Goal: Task Accomplishment & Management: Use online tool/utility

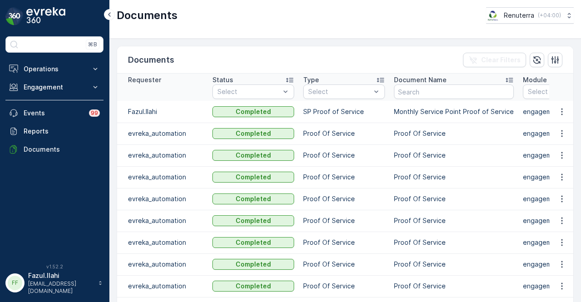
click at [69, 96] on div "Operations Insights Planning Routes & Tasks Cockpit Settings Engagement Insight…" at bounding box center [54, 109] width 98 height 98
click at [70, 93] on button "Engagement" at bounding box center [54, 87] width 98 height 18
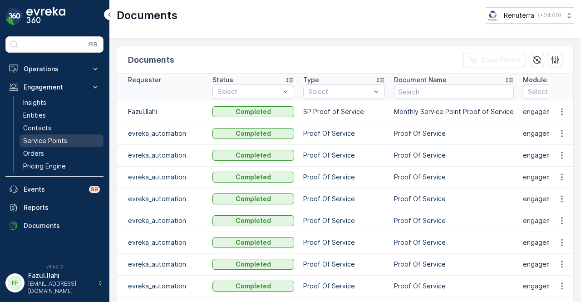
click at [66, 137] on link "Service Points" at bounding box center [62, 140] width 84 height 13
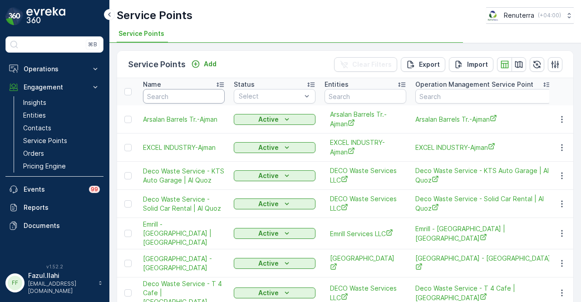
click at [179, 96] on input "text" at bounding box center [184, 96] width 82 height 15
type input "4"
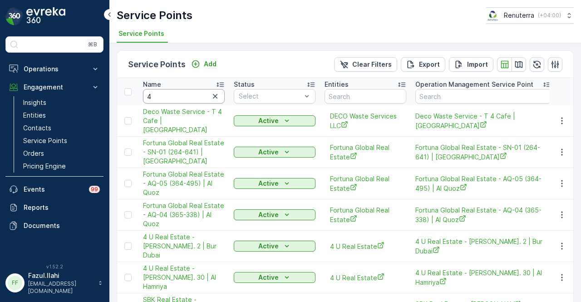
click at [179, 96] on input "4" at bounding box center [184, 96] width 82 height 15
type input "4U"
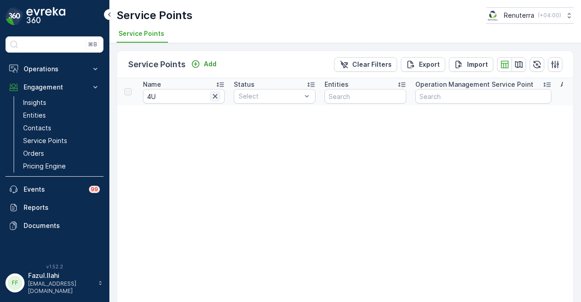
click at [214, 99] on icon "button" at bounding box center [215, 96] width 9 height 9
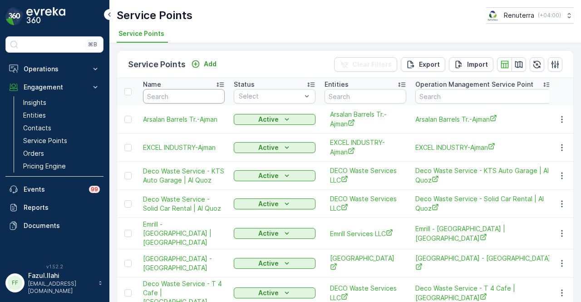
click at [189, 96] on input "text" at bounding box center [184, 96] width 82 height 15
type input "4 U"
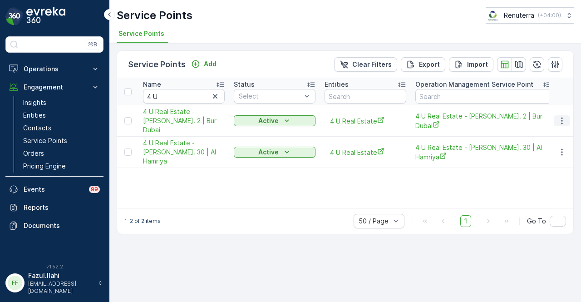
click at [561, 118] on icon "button" at bounding box center [561, 120] width 9 height 9
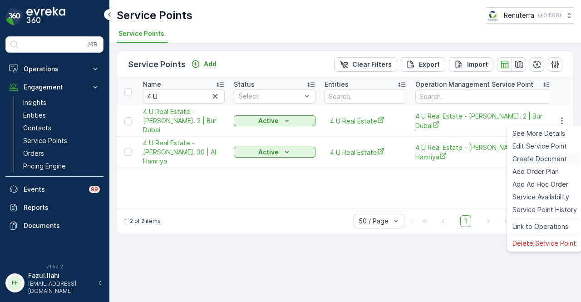
click at [562, 156] on span "Create Document" at bounding box center [539, 158] width 54 height 9
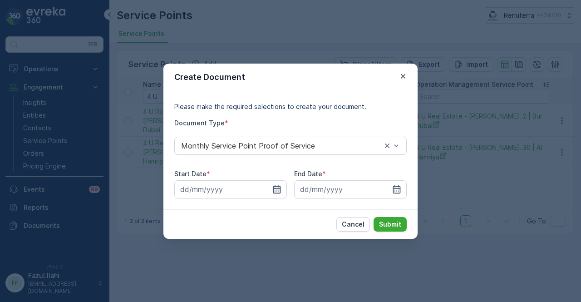
click at [274, 188] on icon "button" at bounding box center [277, 189] width 8 height 8
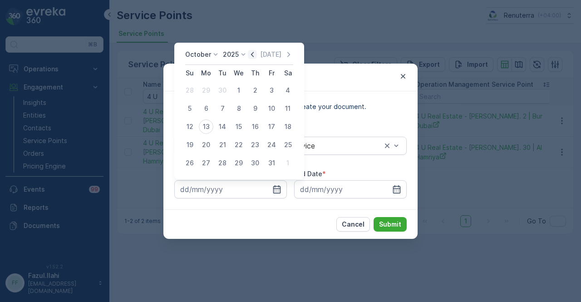
click at [254, 54] on icon "button" at bounding box center [252, 54] width 3 height 5
drag, startPoint x: 207, startPoint y: 89, endPoint x: 254, endPoint y: 113, distance: 52.2
click at [208, 89] on div "1" at bounding box center [206, 90] width 15 height 15
type input "01.09.2025"
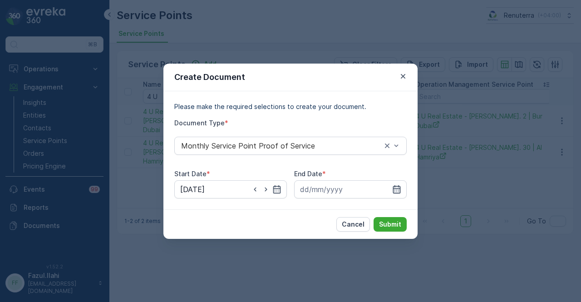
click at [396, 185] on icon "button" at bounding box center [396, 189] width 9 height 9
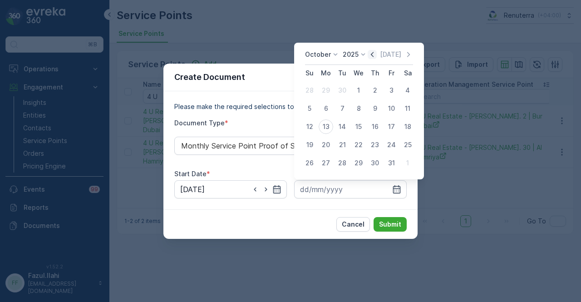
click at [371, 54] on icon "button" at bounding box center [371, 54] width 9 height 9
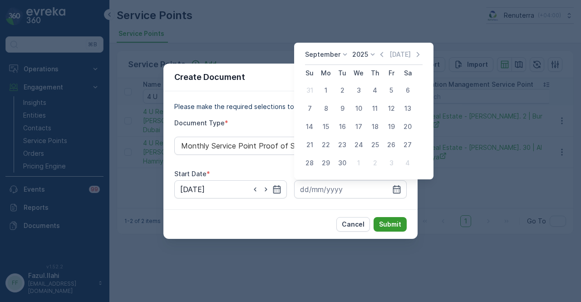
drag, startPoint x: 344, startPoint y: 159, endPoint x: 388, endPoint y: 217, distance: 73.2
click at [344, 159] on div "30" at bounding box center [342, 163] width 15 height 15
type input "30.09.2025"
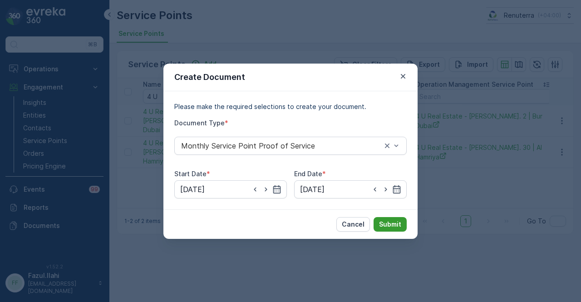
click at [389, 224] on p "Submit" at bounding box center [390, 224] width 22 height 9
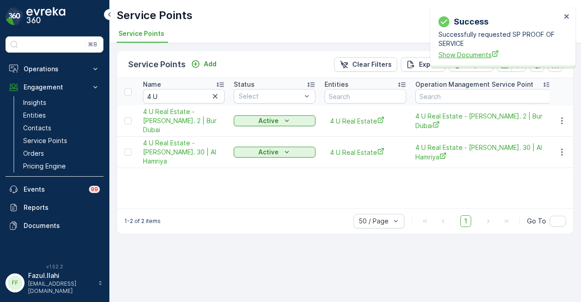
click at [472, 56] on span "Show Documents" at bounding box center [499, 55] width 122 height 10
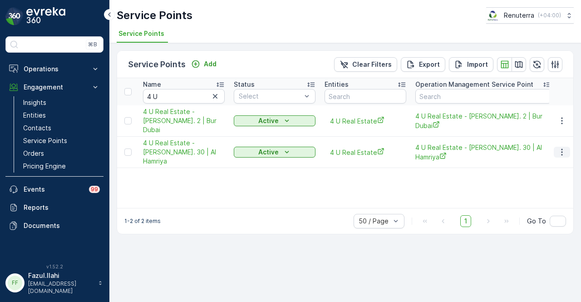
click at [563, 152] on icon "button" at bounding box center [561, 151] width 9 height 9
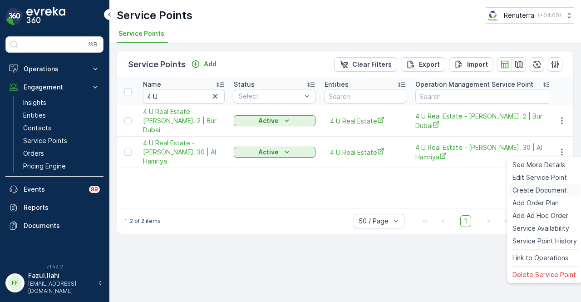
click at [546, 186] on span "Create Document" at bounding box center [539, 190] width 54 height 9
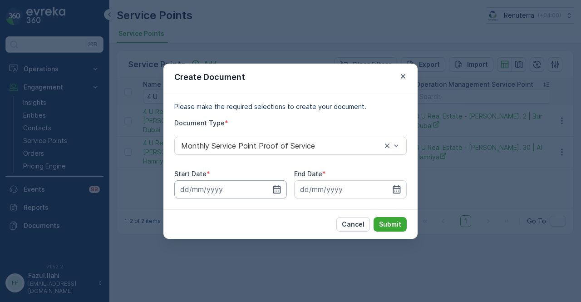
click at [271, 187] on input at bounding box center [230, 189] width 113 height 18
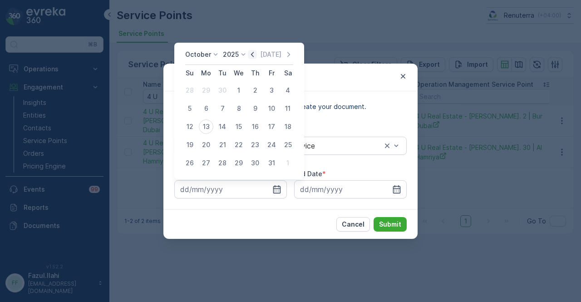
click at [252, 56] on icon "button" at bounding box center [252, 54] width 9 height 9
click at [210, 88] on div "1" at bounding box center [206, 90] width 15 height 15
type input "01.09.2025"
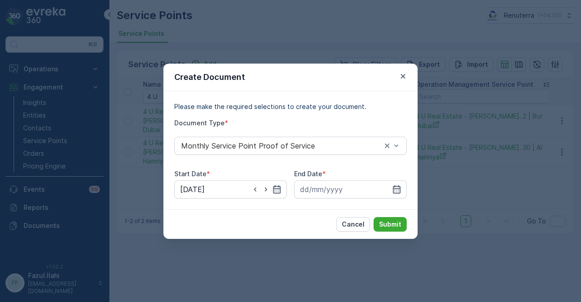
drag, startPoint x: 394, startPoint y: 189, endPoint x: 395, endPoint y: 179, distance: 10.0
click at [394, 187] on icon "button" at bounding box center [396, 189] width 9 height 9
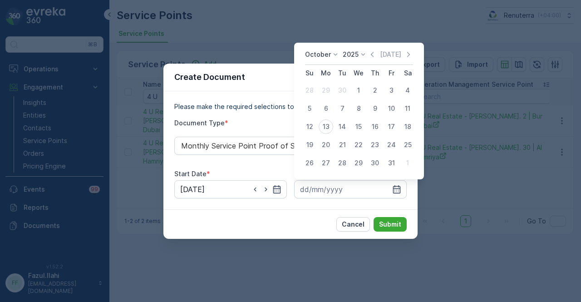
click at [373, 60] on div "October 2025 Today" at bounding box center [359, 57] width 108 height 15
click at [373, 58] on icon "button" at bounding box center [371, 54] width 9 height 9
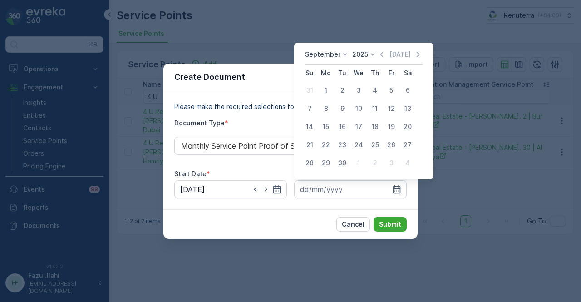
drag, startPoint x: 344, startPoint y: 165, endPoint x: 350, endPoint y: 172, distance: 9.7
click at [346, 167] on div "30" at bounding box center [342, 163] width 15 height 15
type input "30.09.2025"
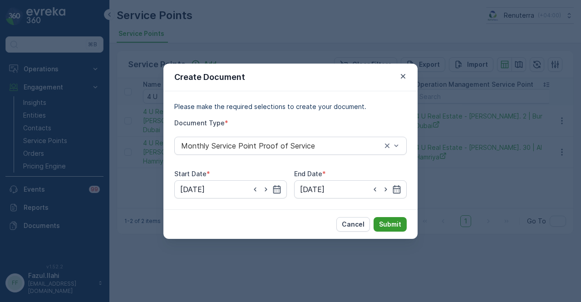
click at [388, 229] on button "Submit" at bounding box center [389, 224] width 33 height 15
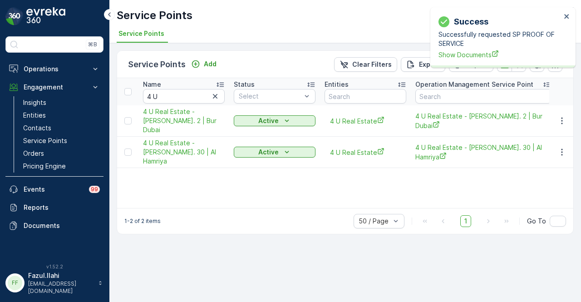
click at [451, 46] on p "Successfully requested SP PROOF OF SERVICE" at bounding box center [499, 39] width 122 height 18
click at [451, 50] on span "Show Documents" at bounding box center [499, 55] width 122 height 10
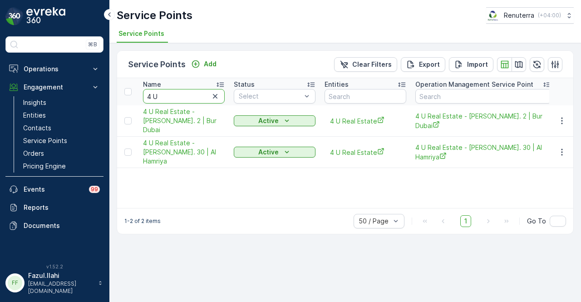
click at [190, 95] on input "4 U" at bounding box center [184, 96] width 82 height 15
type input "4"
click at [190, 95] on input "text" at bounding box center [184, 96] width 82 height 15
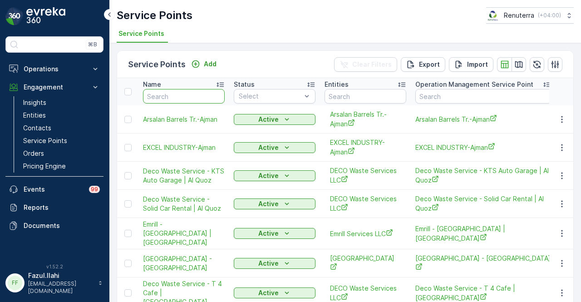
click at [190, 95] on input "text" at bounding box center [184, 96] width 82 height 15
type input "ghafan"
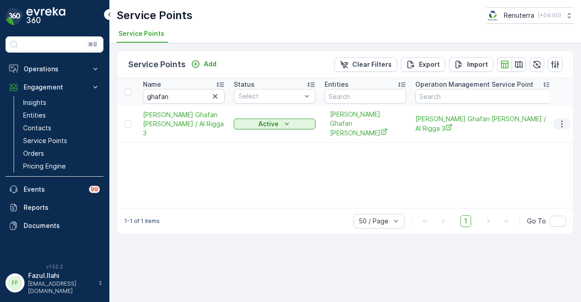
click at [566, 127] on icon "button" at bounding box center [561, 123] width 9 height 9
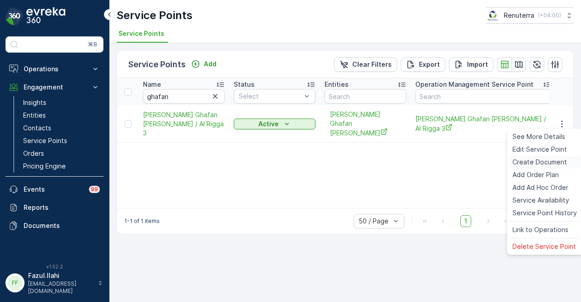
click at [557, 158] on span "Create Document" at bounding box center [539, 161] width 54 height 9
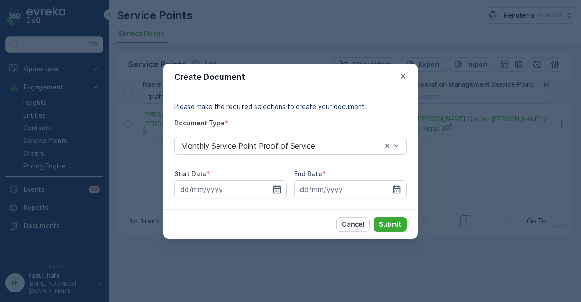
click at [279, 189] on icon "button" at bounding box center [276, 189] width 9 height 9
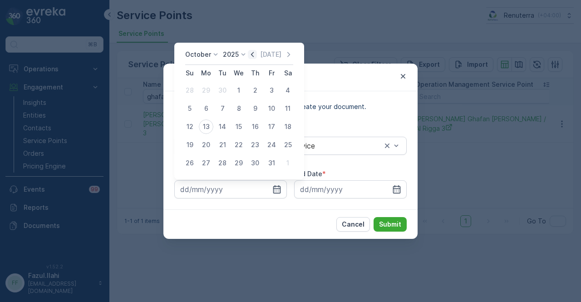
click at [254, 53] on icon "button" at bounding box center [252, 54] width 9 height 9
drag, startPoint x: 211, startPoint y: 90, endPoint x: 223, endPoint y: 101, distance: 16.4
click at [211, 90] on div "1" at bounding box center [206, 90] width 15 height 15
type input "01.09.2025"
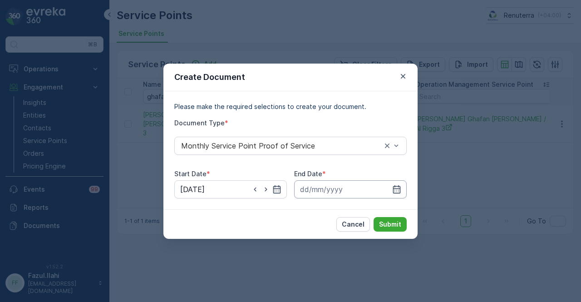
click at [390, 186] on input at bounding box center [350, 189] width 113 height 18
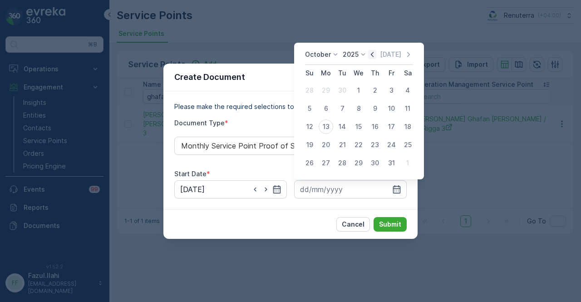
click at [377, 58] on icon "button" at bounding box center [371, 54] width 9 height 9
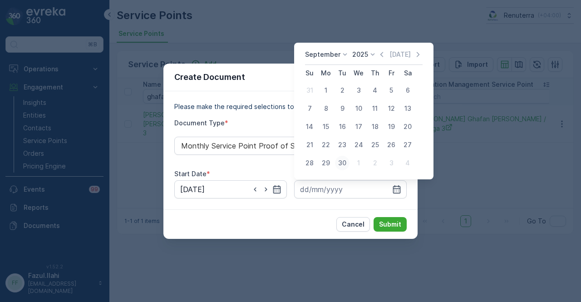
click at [339, 157] on div "30" at bounding box center [342, 163] width 15 height 15
type input "30.09.2025"
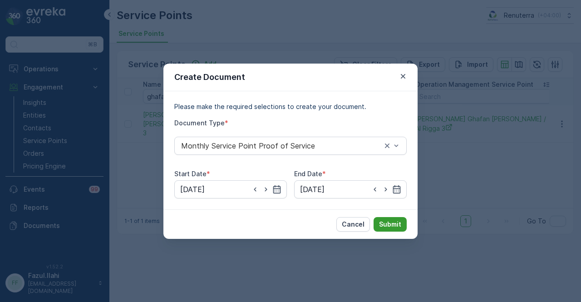
click at [388, 220] on p "Submit" at bounding box center [390, 224] width 22 height 9
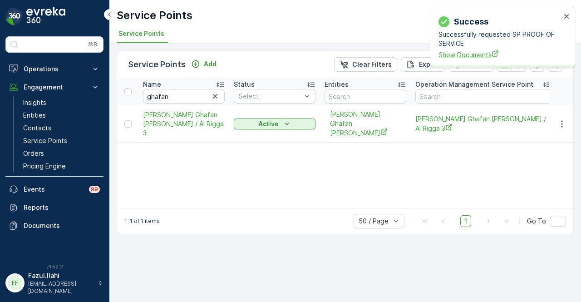
click at [475, 57] on span "Show Documents" at bounding box center [499, 55] width 122 height 10
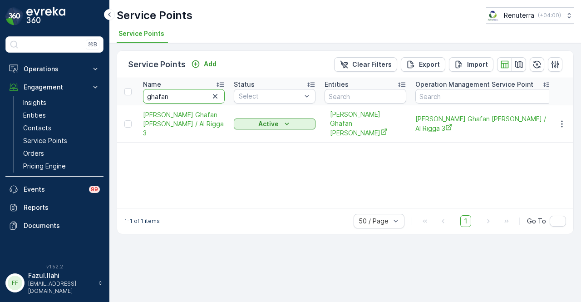
click at [221, 97] on input "ghafan" at bounding box center [184, 96] width 82 height 15
click at [220, 97] on input "ghafan" at bounding box center [184, 96] width 82 height 15
click at [214, 95] on icon "button" at bounding box center [215, 96] width 5 height 5
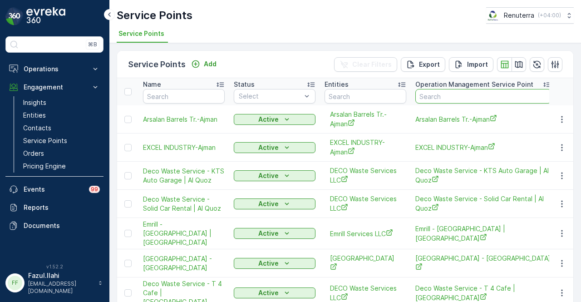
click at [460, 98] on input "text" at bounding box center [483, 96] width 136 height 15
type input "426"
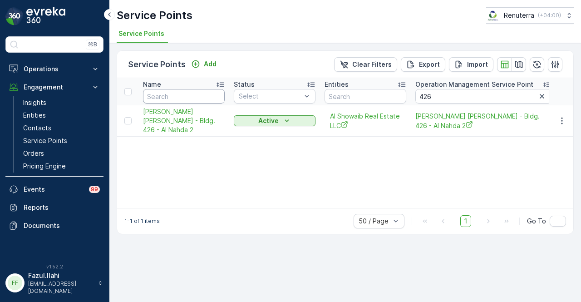
click at [184, 98] on input "text" at bounding box center [184, 96] width 82 height 15
type input "abdul rah"
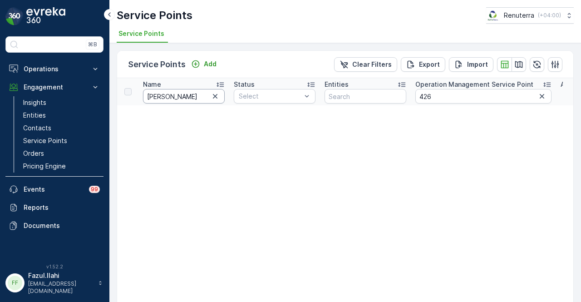
click at [221, 95] on input "abdul rah" at bounding box center [184, 96] width 82 height 15
click at [216, 98] on icon "button" at bounding box center [215, 96] width 9 height 9
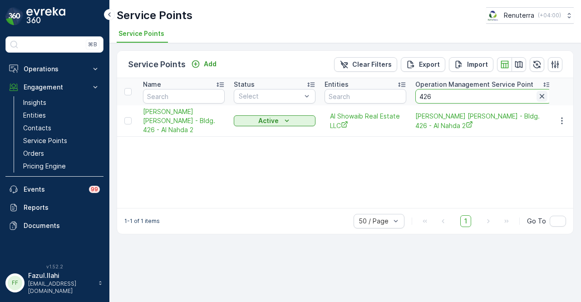
click at [547, 98] on div "426" at bounding box center [483, 96] width 136 height 15
click at [545, 98] on icon "button" at bounding box center [541, 96] width 9 height 9
click at [479, 99] on input "text" at bounding box center [483, 96] width 136 height 15
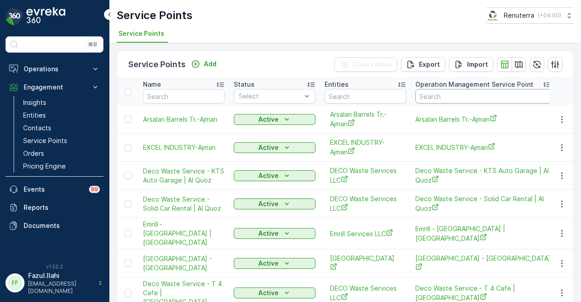
click at [479, 99] on input "text" at bounding box center [483, 96] width 136 height 15
type input "364"
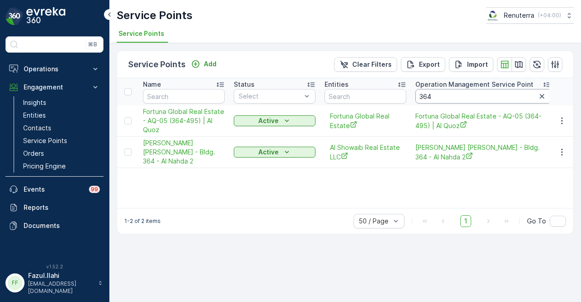
click at [479, 99] on input "364" at bounding box center [483, 96] width 136 height 15
type input "3"
type input "324"
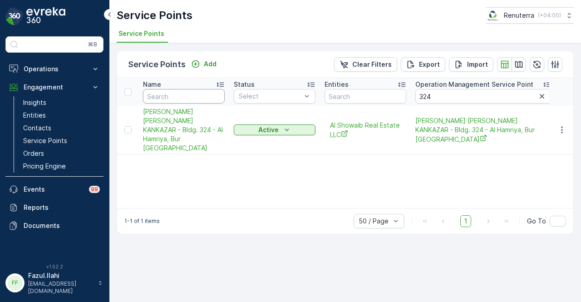
click at [173, 96] on input "text" at bounding box center [184, 96] width 82 height 15
type input "drt"
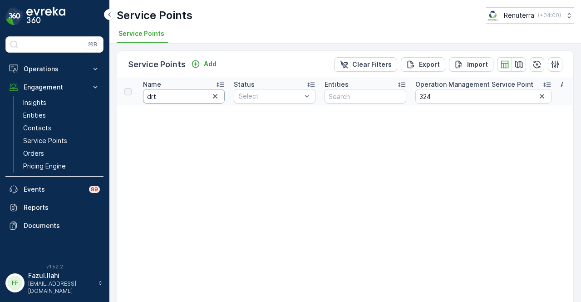
click at [173, 96] on input "drt" at bounding box center [184, 96] width 82 height 15
type input "dtr"
click at [173, 96] on input "dtr" at bounding box center [184, 96] width 82 height 15
click at [541, 98] on icon "button" at bounding box center [541, 96] width 9 height 9
click at [180, 97] on input "dtr" at bounding box center [184, 96] width 82 height 15
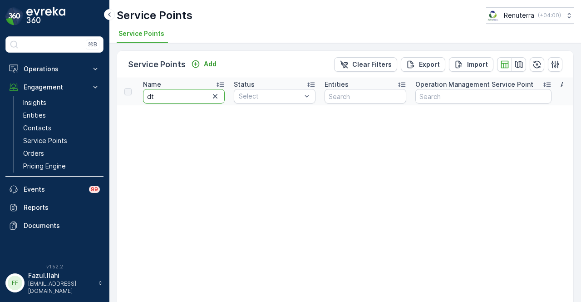
type input "d"
type input "a"
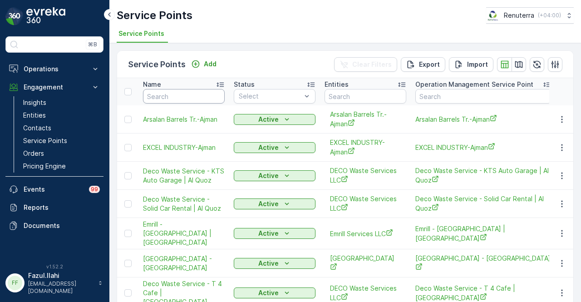
click at [189, 96] on input "text" at bounding box center [184, 96] width 82 height 15
type input "dtr"
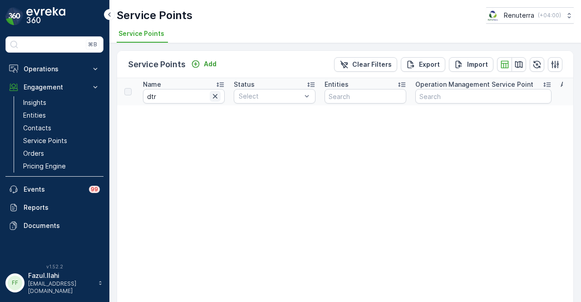
click at [211, 98] on icon "button" at bounding box center [215, 96] width 9 height 9
click at [171, 100] on input "text" at bounding box center [184, 96] width 82 height 15
type input "af"
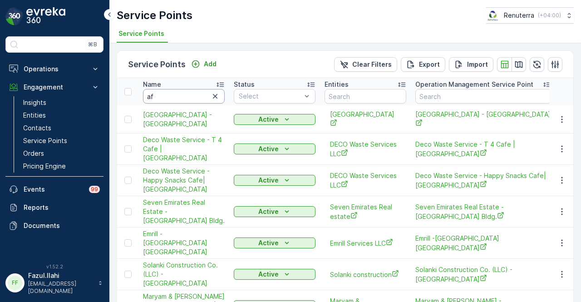
click at [171, 100] on input "af" at bounding box center [184, 96] width 82 height 15
type input "afghan"
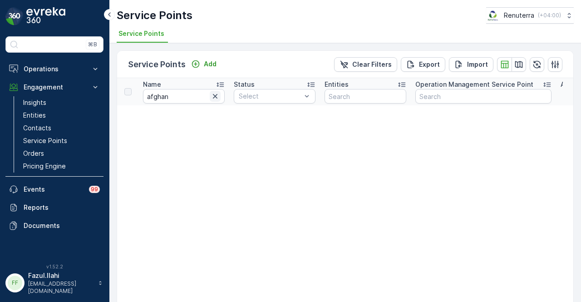
click at [210, 94] on button "button" at bounding box center [215, 96] width 11 height 11
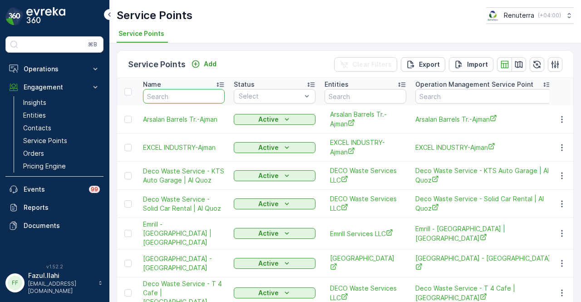
click at [206, 96] on input "text" at bounding box center [184, 96] width 82 height 15
type input "af"
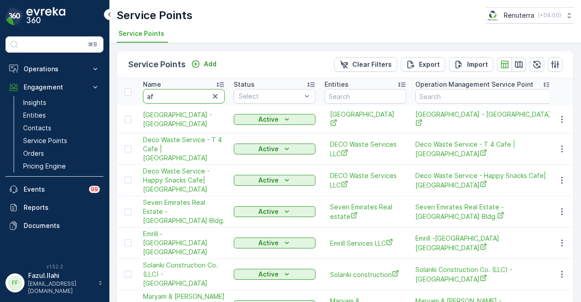
click at [198, 93] on input "af" at bounding box center [184, 96] width 82 height 15
type input "afghan"
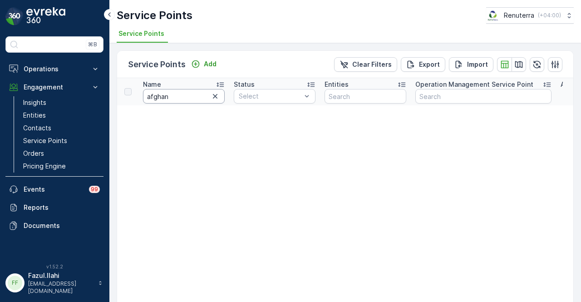
click at [190, 96] on input "afghan" at bounding box center [184, 96] width 82 height 15
type input "afg"
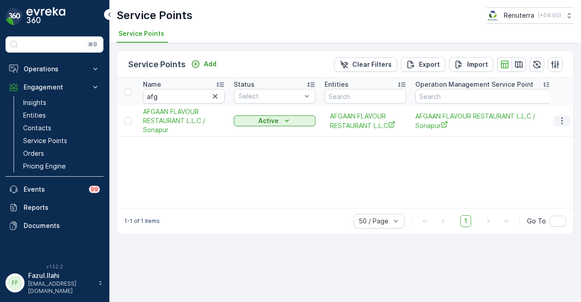
click at [560, 121] on icon "button" at bounding box center [561, 120] width 9 height 9
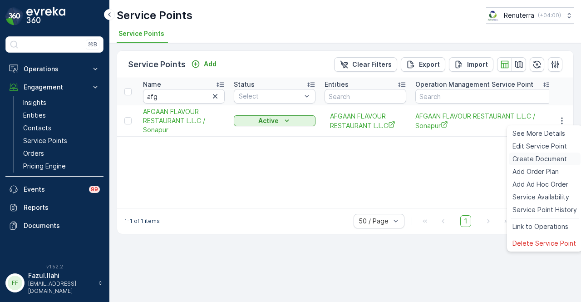
click at [553, 157] on span "Create Document" at bounding box center [539, 158] width 54 height 9
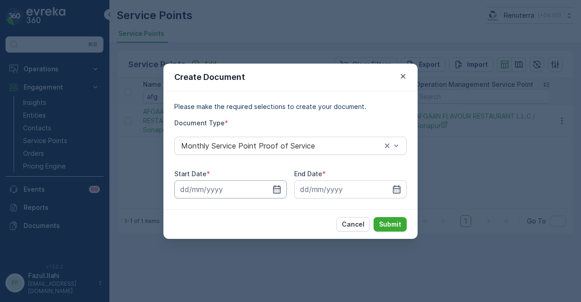
click at [283, 185] on input at bounding box center [230, 189] width 113 height 18
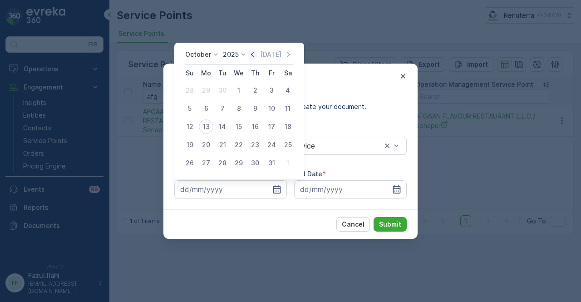
click at [255, 55] on icon "button" at bounding box center [252, 54] width 9 height 9
drag, startPoint x: 201, startPoint y: 90, endPoint x: 318, endPoint y: 152, distance: 131.9
click at [201, 91] on div "1" at bounding box center [206, 90] width 15 height 15
type input "01.09.2025"
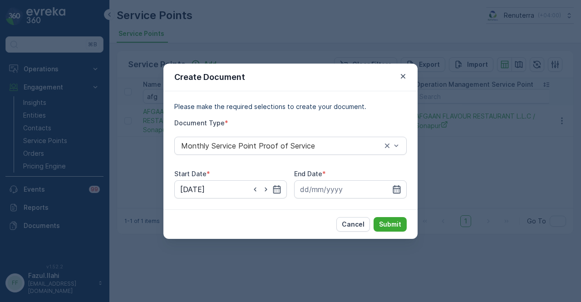
click at [394, 187] on icon "button" at bounding box center [396, 189] width 9 height 9
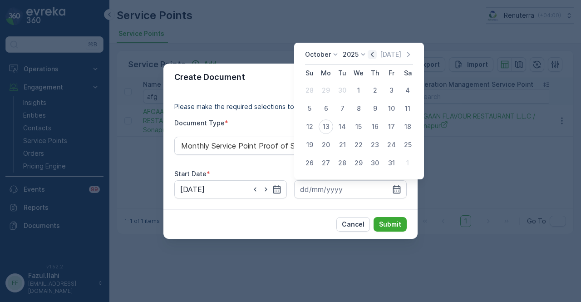
click at [377, 53] on icon "button" at bounding box center [371, 54] width 9 height 9
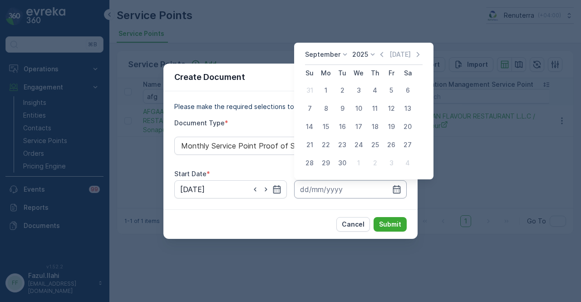
drag, startPoint x: 348, startPoint y: 160, endPoint x: 378, endPoint y: 195, distance: 46.3
click at [349, 161] on button "30" at bounding box center [342, 163] width 16 height 16
type input "30.09.2025"
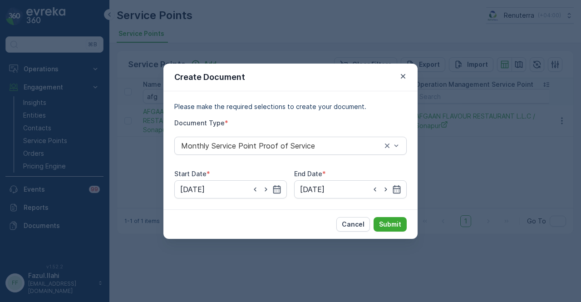
click at [386, 209] on div "Cancel Submit" at bounding box center [290, 223] width 254 height 29
click at [386, 218] on button "Submit" at bounding box center [389, 224] width 33 height 15
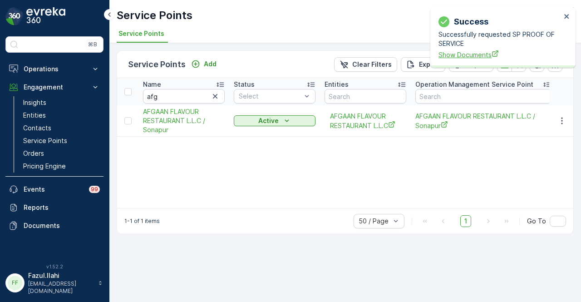
click at [459, 58] on span "Show Documents" at bounding box center [499, 55] width 122 height 10
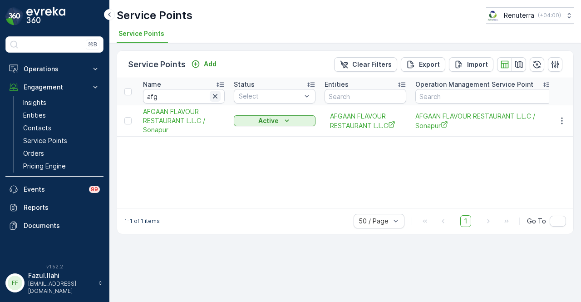
click at [217, 95] on icon "button" at bounding box center [215, 96] width 9 height 9
click at [181, 96] on input "text" at bounding box center [184, 96] width 82 height 15
type input "AL MAR"
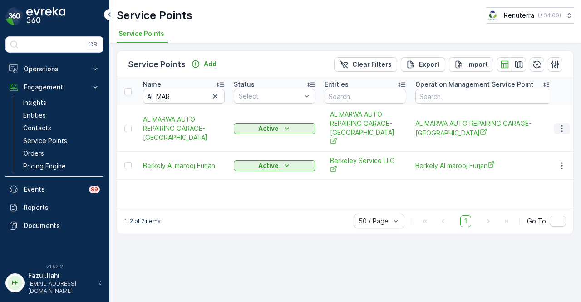
click at [564, 124] on icon "button" at bounding box center [561, 128] width 9 height 9
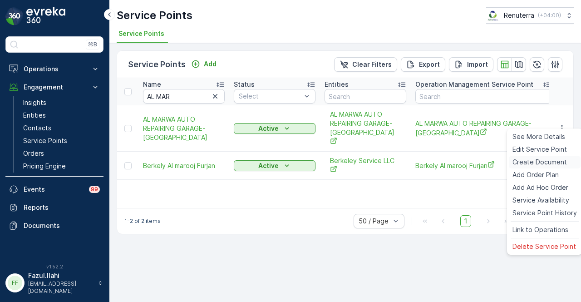
click at [554, 167] on div "Create Document" at bounding box center [545, 162] width 72 height 13
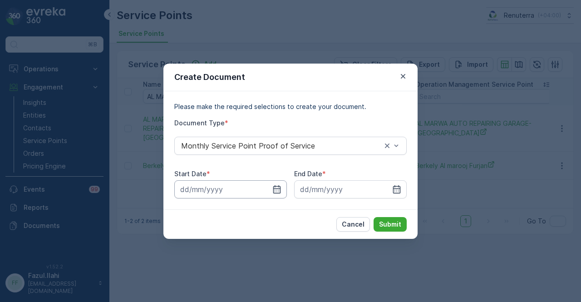
click at [270, 189] on input at bounding box center [230, 189] width 113 height 18
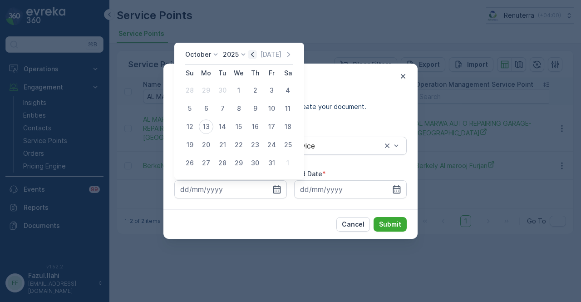
click at [257, 57] on icon "button" at bounding box center [252, 54] width 9 height 9
drag, startPoint x: 209, startPoint y: 90, endPoint x: 310, endPoint y: 158, distance: 121.9
click at [211, 92] on div "1" at bounding box center [206, 90] width 15 height 15
type input "01.09.2025"
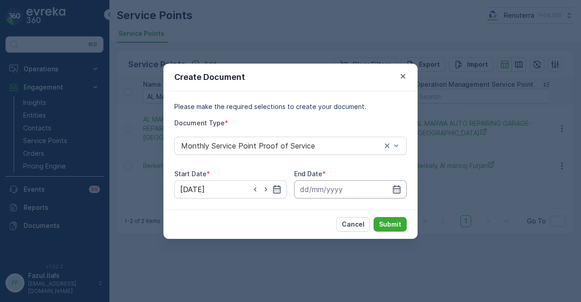
drag, startPoint x: 397, startPoint y: 186, endPoint x: 393, endPoint y: 181, distance: 6.7
click at [397, 186] on icon "button" at bounding box center [396, 189] width 9 height 9
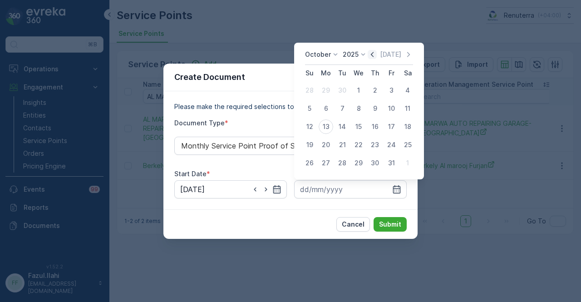
click at [376, 52] on icon "button" at bounding box center [371, 54] width 9 height 9
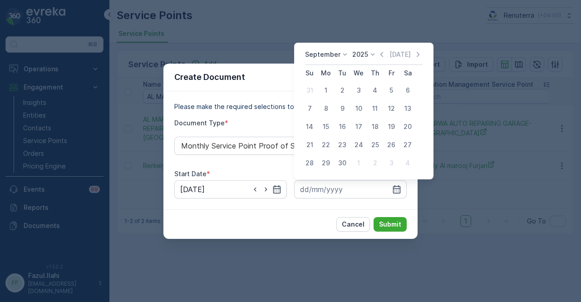
drag, startPoint x: 344, startPoint y: 167, endPoint x: 389, endPoint y: 206, distance: 60.4
click at [348, 168] on button "30" at bounding box center [342, 163] width 16 height 16
type input "30.09.2025"
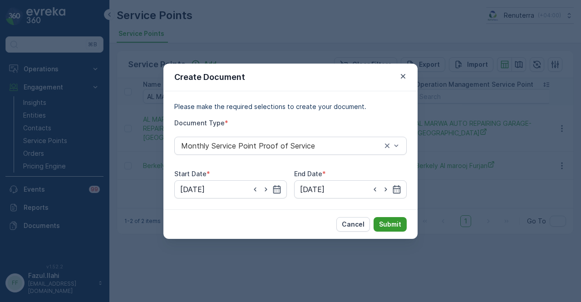
click at [392, 224] on p "Submit" at bounding box center [390, 224] width 22 height 9
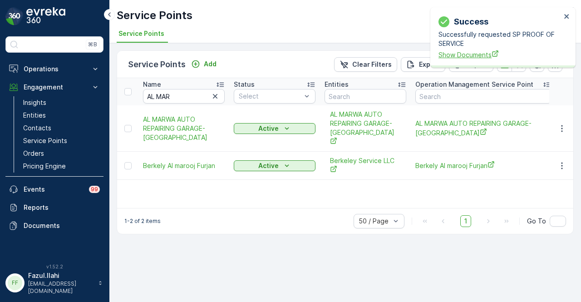
click at [468, 53] on span "Show Documents" at bounding box center [499, 55] width 122 height 10
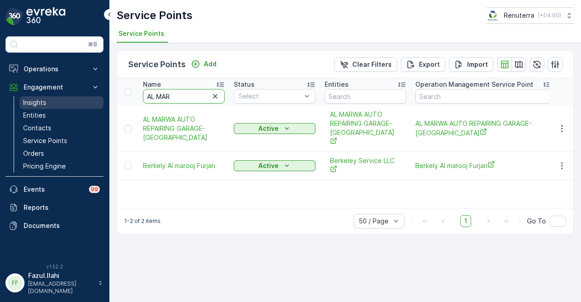
drag, startPoint x: 183, startPoint y: 94, endPoint x: 90, endPoint y: 95, distance: 93.5
click at [90, 95] on div "⌘B Operations Insights Planning Routes & Tasks Cockpit Settings Engagement Insi…" at bounding box center [290, 151] width 581 height 302
type input "MARIO"
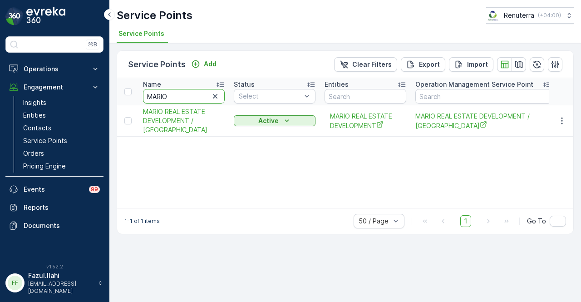
drag, startPoint x: 192, startPoint y: 92, endPoint x: 201, endPoint y: 167, distance: 75.5
drag, startPoint x: 218, startPoint y: 186, endPoint x: 304, endPoint y: 172, distance: 87.3
click at [233, 186] on div "Name MARIO Status Select Entities Operation Management Service Point Address Or…" at bounding box center [345, 143] width 456 height 130
click at [564, 124] on icon "button" at bounding box center [561, 120] width 9 height 9
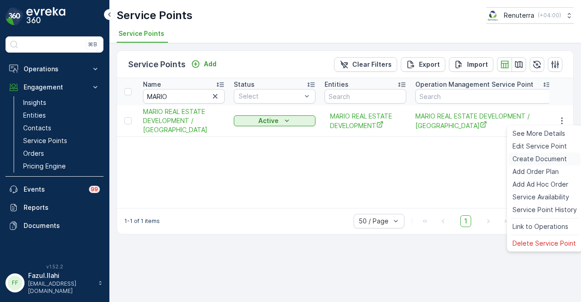
drag, startPoint x: 558, startPoint y: 159, endPoint x: 551, endPoint y: 161, distance: 7.4
click at [551, 161] on span "Create Document" at bounding box center [539, 158] width 54 height 9
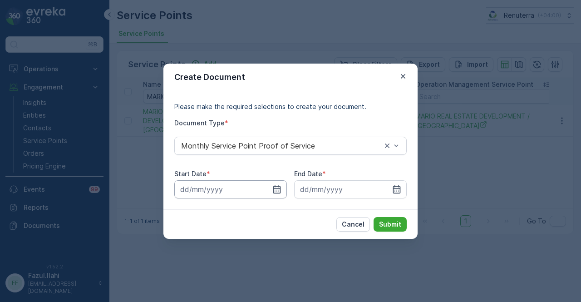
click at [280, 184] on div at bounding box center [230, 189] width 113 height 18
click at [280, 191] on icon "button" at bounding box center [277, 189] width 8 height 8
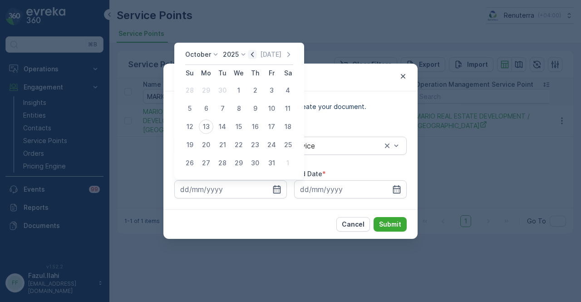
click at [250, 52] on icon "button" at bounding box center [252, 54] width 9 height 9
drag, startPoint x: 208, startPoint y: 89, endPoint x: 280, endPoint y: 136, distance: 85.9
click at [209, 89] on div "1" at bounding box center [206, 90] width 15 height 15
type input "01.09.2025"
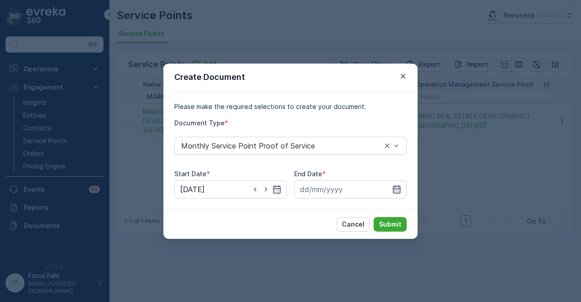
drag, startPoint x: 392, startPoint y: 188, endPoint x: 387, endPoint y: 187, distance: 4.6
click at [392, 188] on icon "button" at bounding box center [396, 189] width 9 height 9
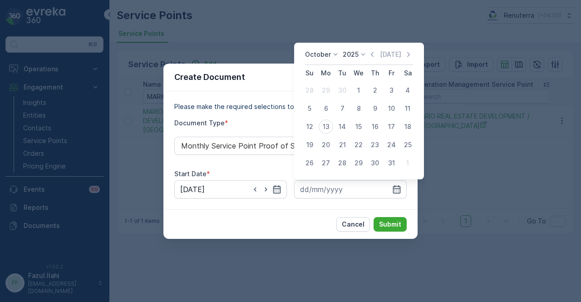
drag, startPoint x: 374, startPoint y: 54, endPoint x: 377, endPoint y: 69, distance: 14.9
click at [374, 55] on icon "button" at bounding box center [371, 54] width 9 height 9
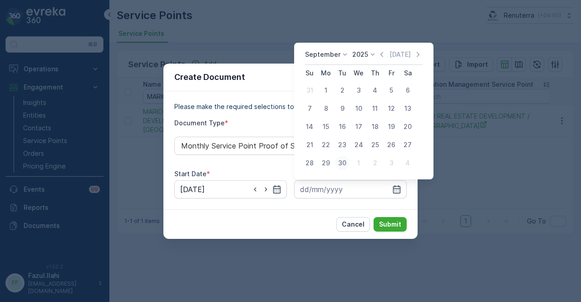
click at [346, 167] on div "30" at bounding box center [342, 163] width 15 height 15
type input "30.09.2025"
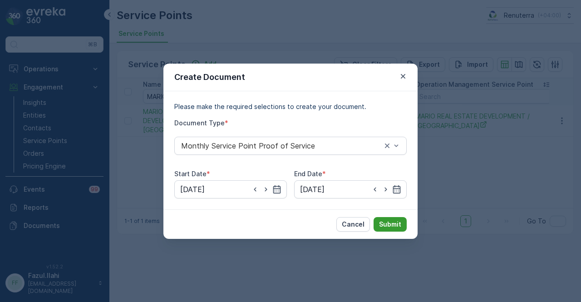
click at [383, 219] on button "Submit" at bounding box center [389, 224] width 33 height 15
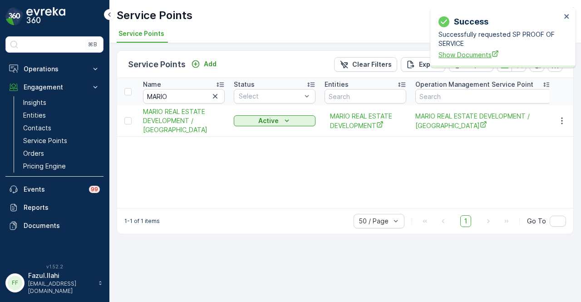
click at [466, 58] on span "Show Documents" at bounding box center [499, 55] width 122 height 10
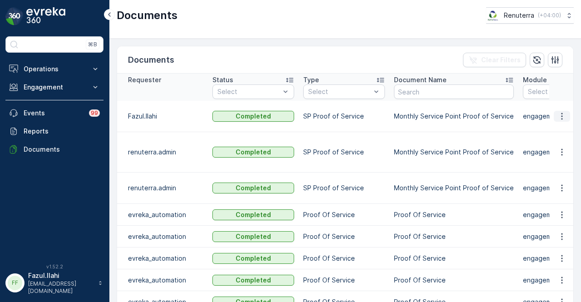
click at [558, 113] on icon "button" at bounding box center [561, 116] width 9 height 9
click at [557, 127] on span "See Details" at bounding box center [559, 128] width 35 height 9
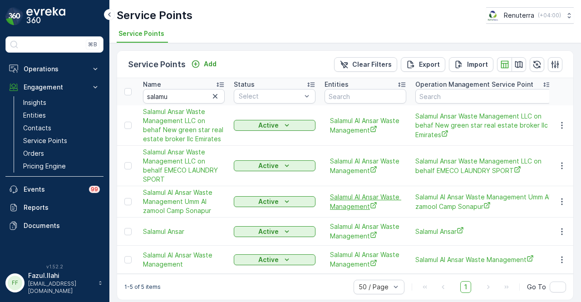
scroll to position [8, 0]
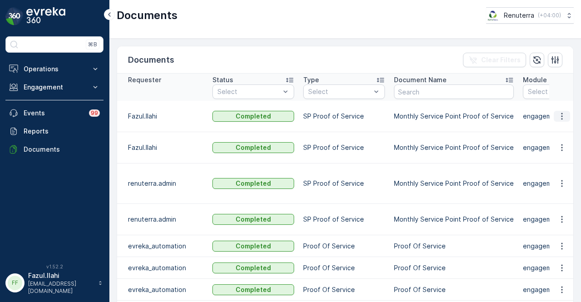
click at [559, 116] on icon "button" at bounding box center [561, 116] width 9 height 9
click at [554, 128] on span "See Details" at bounding box center [559, 128] width 35 height 9
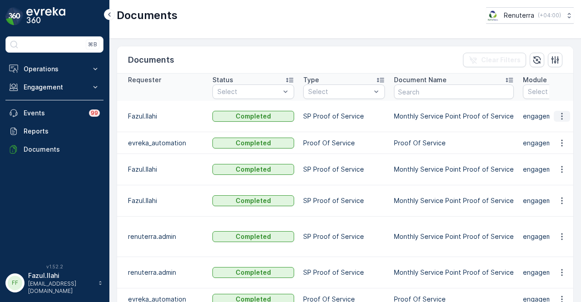
click at [566, 117] on button "button" at bounding box center [561, 116] width 16 height 11
click at [560, 129] on span "See Details" at bounding box center [559, 128] width 35 height 9
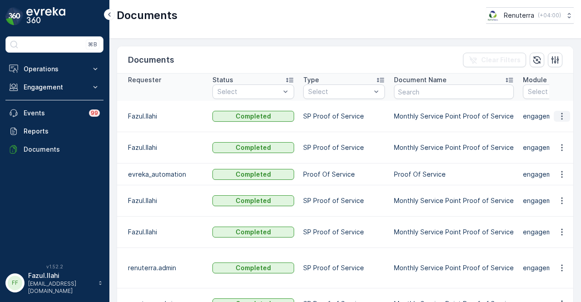
click at [557, 112] on icon "button" at bounding box center [561, 116] width 9 height 9
click at [553, 134] on div "See Details" at bounding box center [559, 128] width 42 height 13
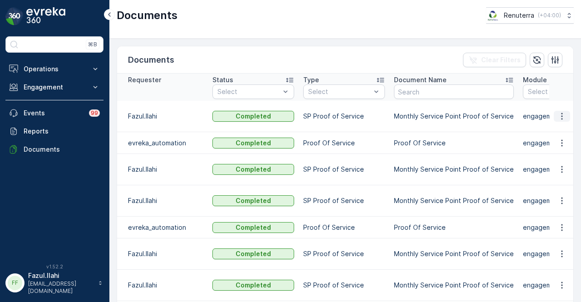
click at [557, 116] on icon "button" at bounding box center [561, 116] width 9 height 9
click at [556, 133] on span "See Details" at bounding box center [559, 128] width 35 height 9
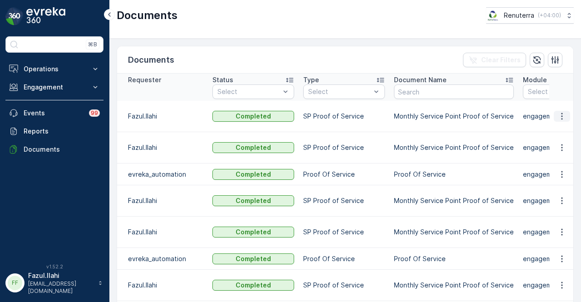
click at [560, 115] on icon "button" at bounding box center [561, 116] width 9 height 9
click at [565, 127] on span "See Details" at bounding box center [559, 128] width 35 height 9
